Goal: Navigation & Orientation: Understand site structure

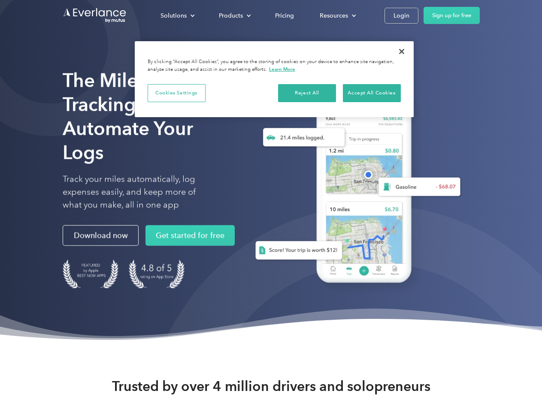
click at [177, 15] on div "Solutions" at bounding box center [174, 15] width 26 height 11
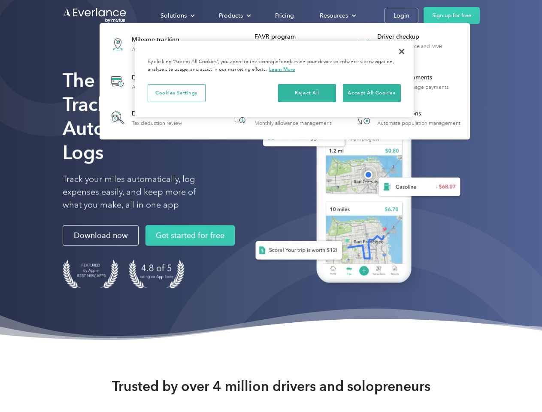
click at [234, 15] on div "Products" at bounding box center [231, 15] width 24 height 11
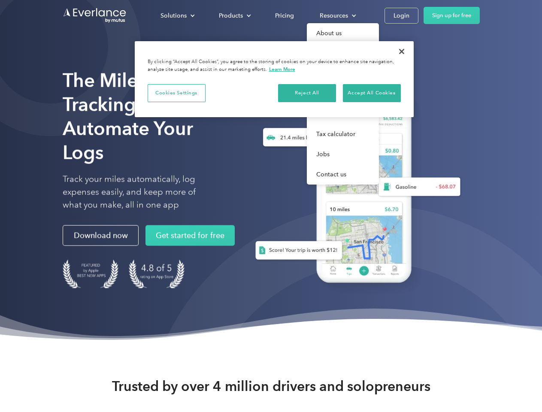
click at [337, 15] on div "Resources" at bounding box center [334, 15] width 28 height 11
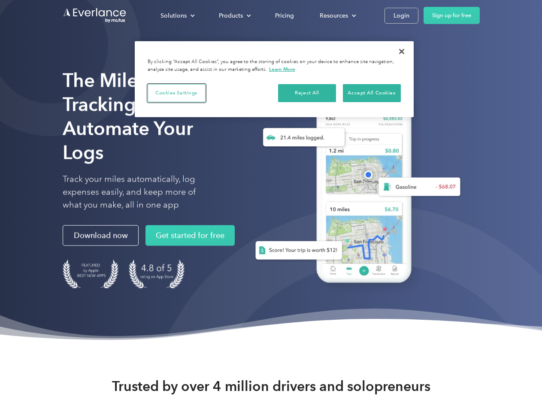
click at [176, 93] on button "Cookies Settings" at bounding box center [177, 93] width 58 height 18
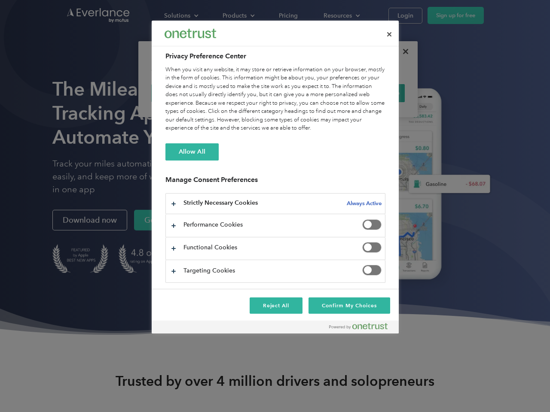
click at [307, 93] on div "When you visit any website, it may store or retrieve information on your browse…" at bounding box center [275, 99] width 220 height 67
click at [372, 93] on div "When you visit any website, it may store or retrieve information on your browse…" at bounding box center [275, 99] width 220 height 67
click at [402, 52] on div at bounding box center [275, 206] width 550 height 412
